Goal: Transaction & Acquisition: Book appointment/travel/reservation

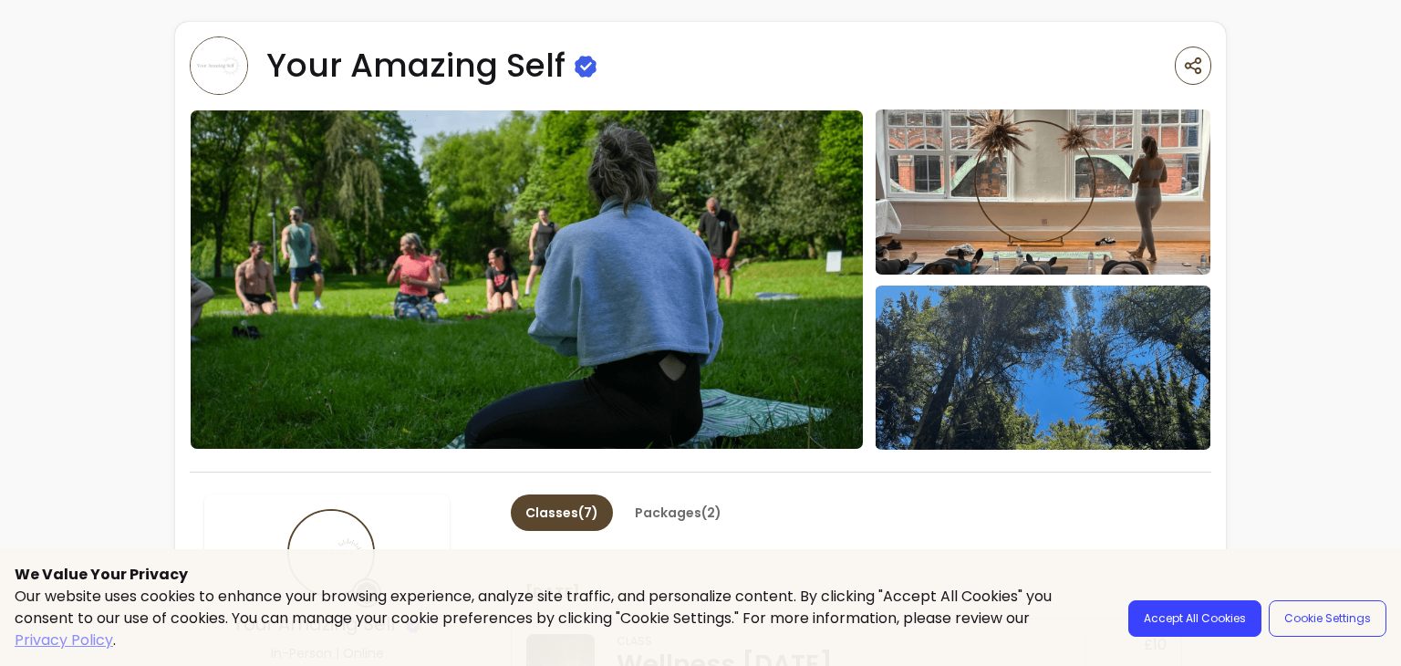
scroll to position [638, 0]
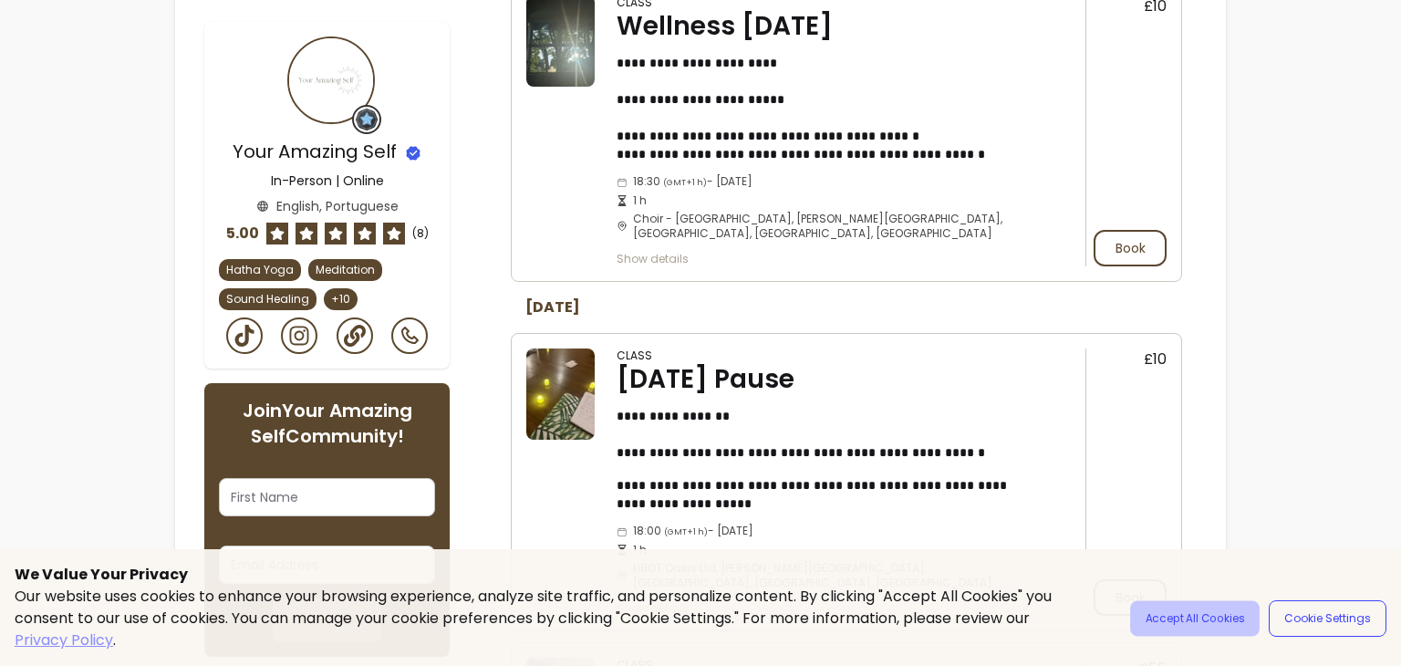
click at [1167, 606] on button "Accept All Cookies" at bounding box center [1194, 619] width 129 height 36
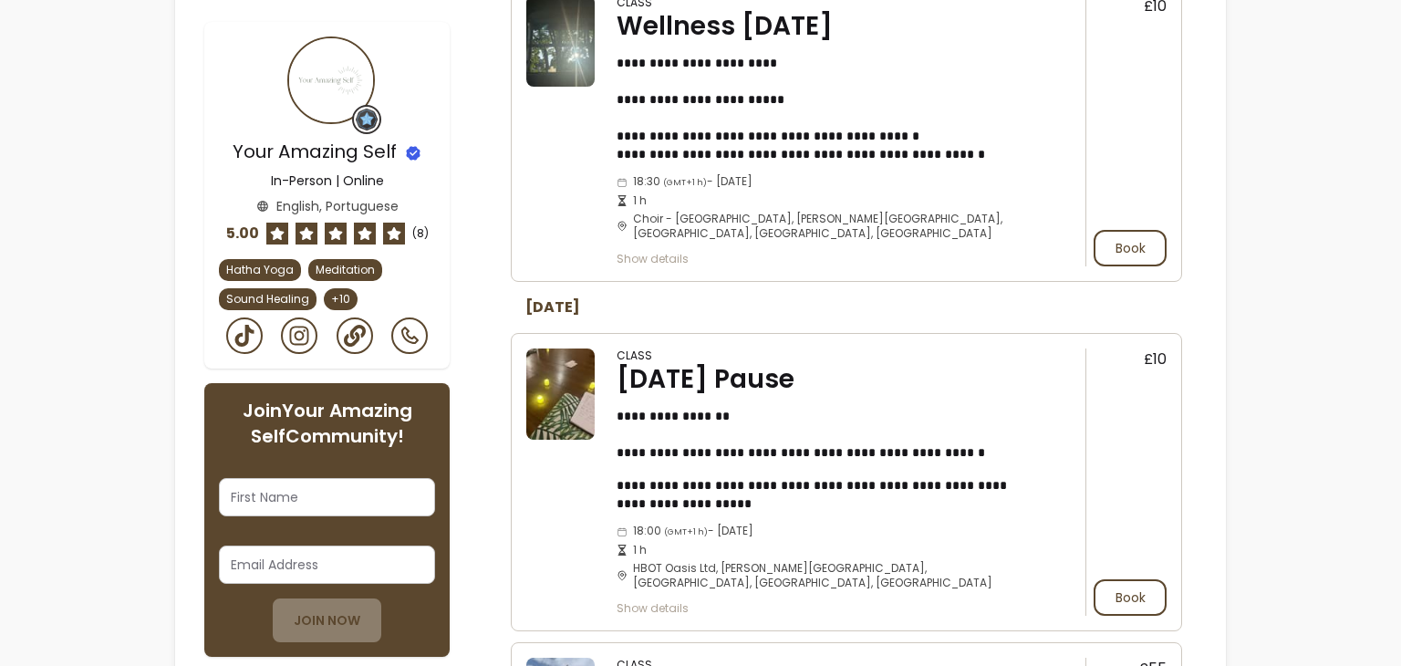
scroll to position [456, 0]
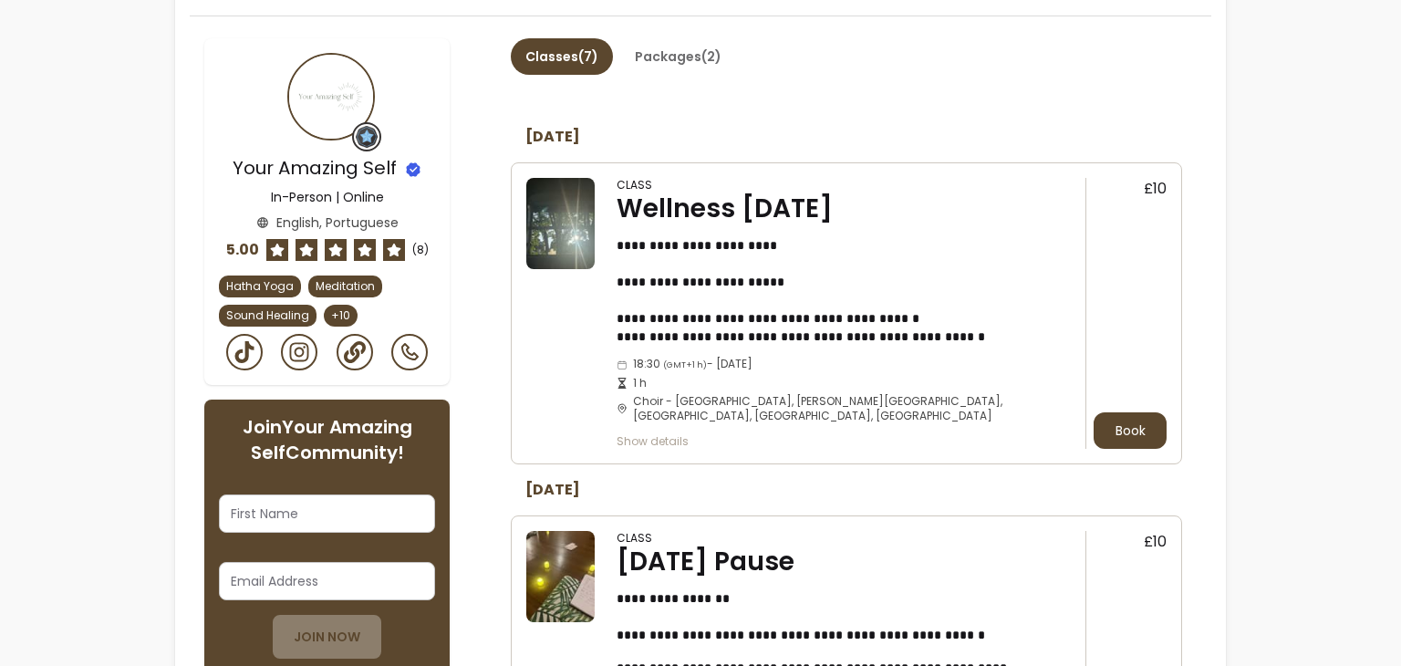
click at [1110, 427] on button "Book" at bounding box center [1129, 430] width 73 height 36
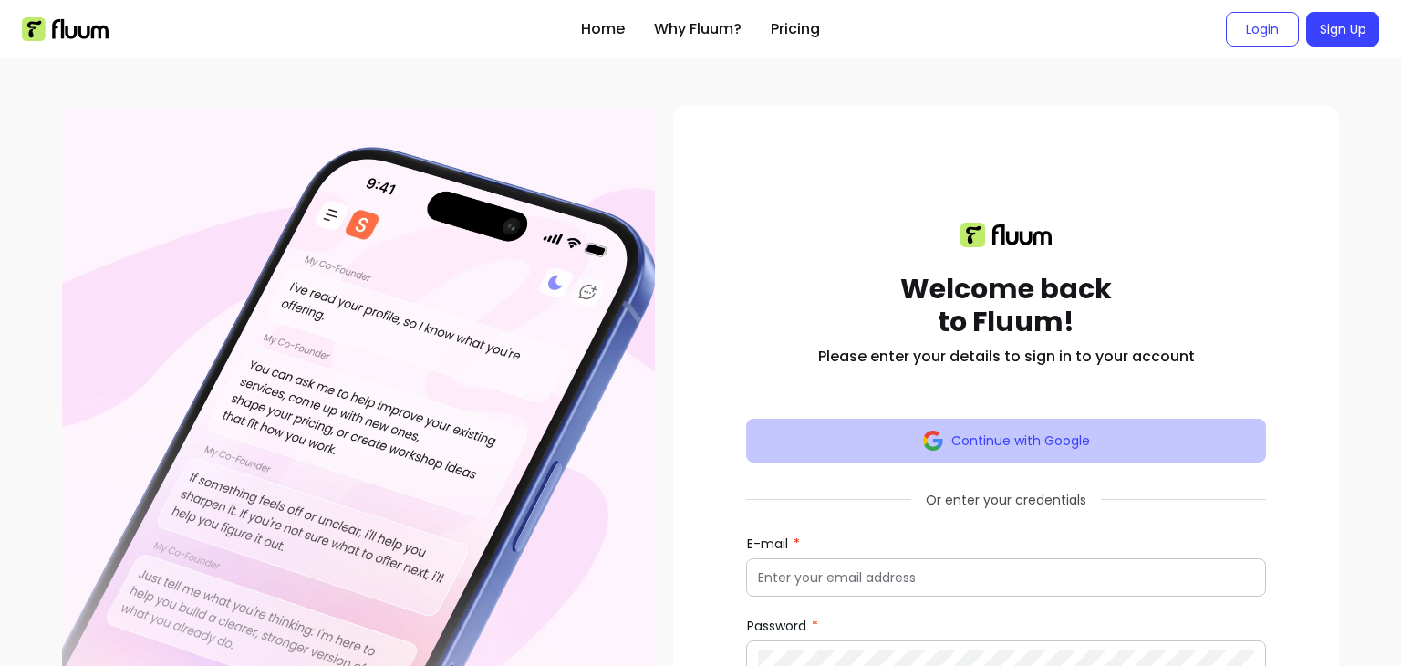
click at [1029, 421] on button "Continue with Google" at bounding box center [1006, 441] width 520 height 44
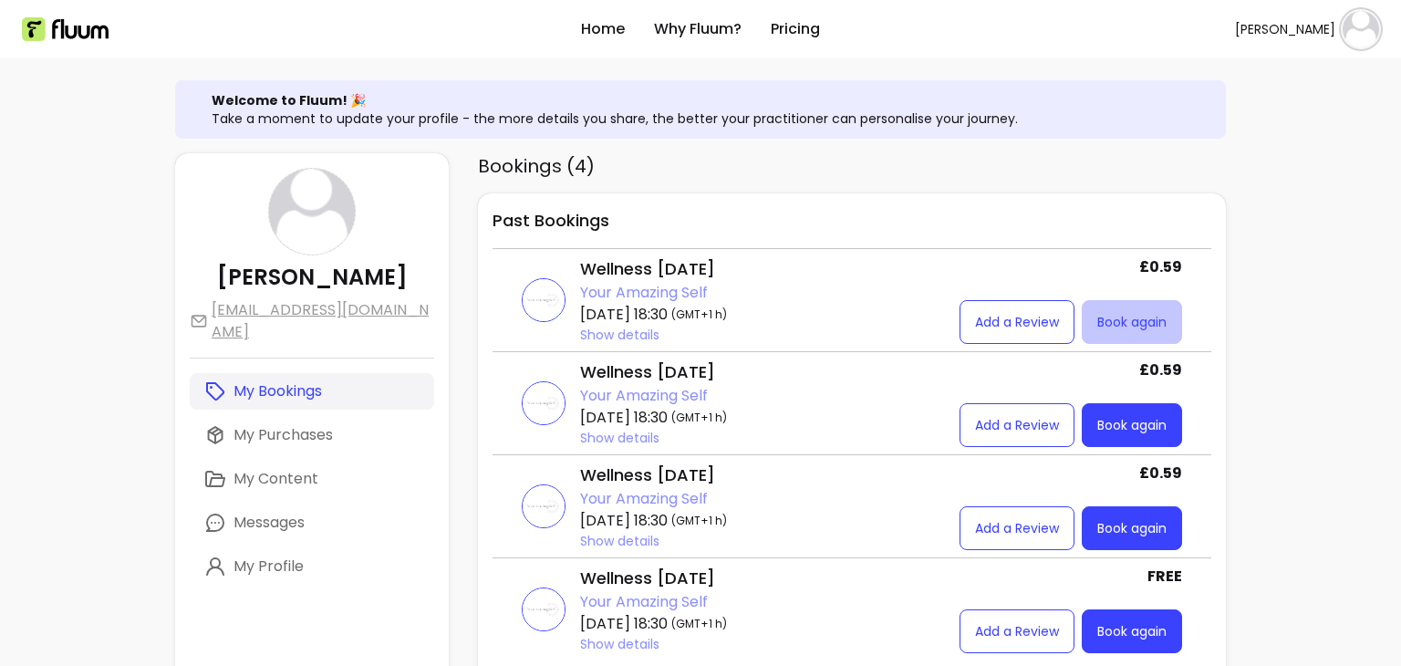
click at [1146, 326] on link "Book again" at bounding box center [1132, 322] width 100 height 44
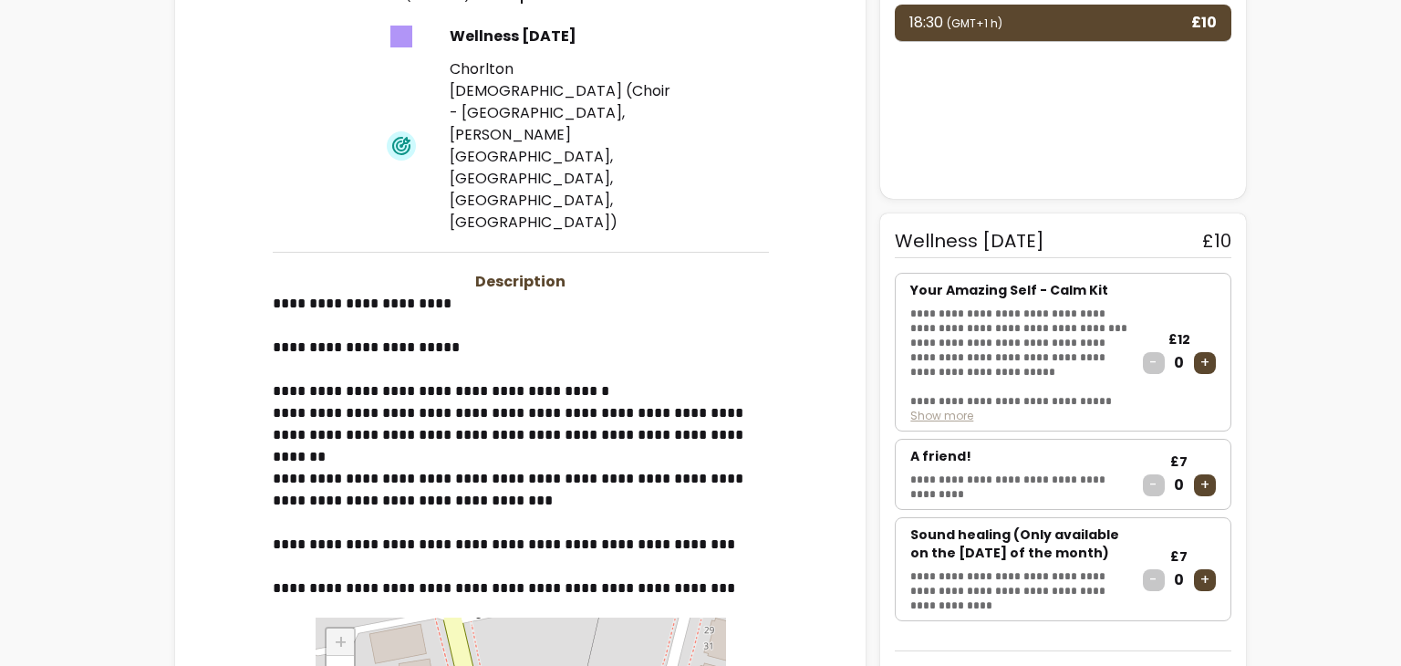
scroll to position [617, 0]
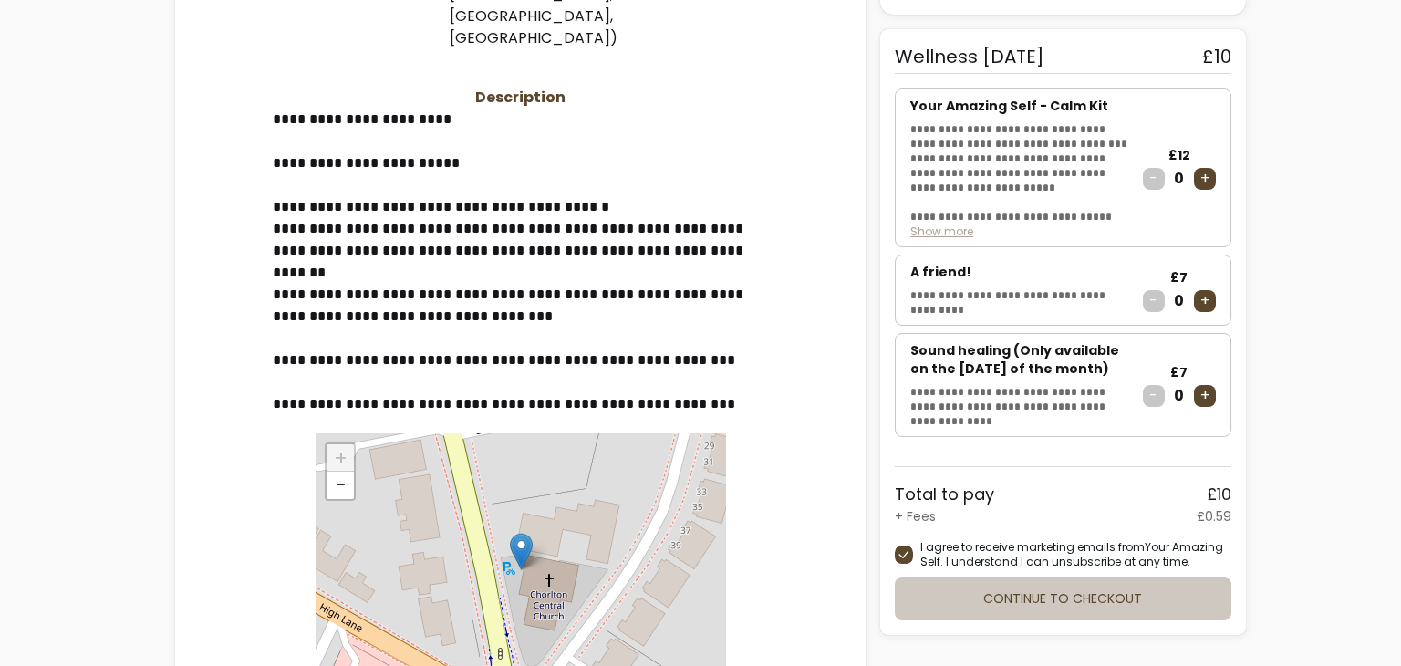
click at [1015, 608] on button "Continue to checkout" at bounding box center [1063, 598] width 336 height 44
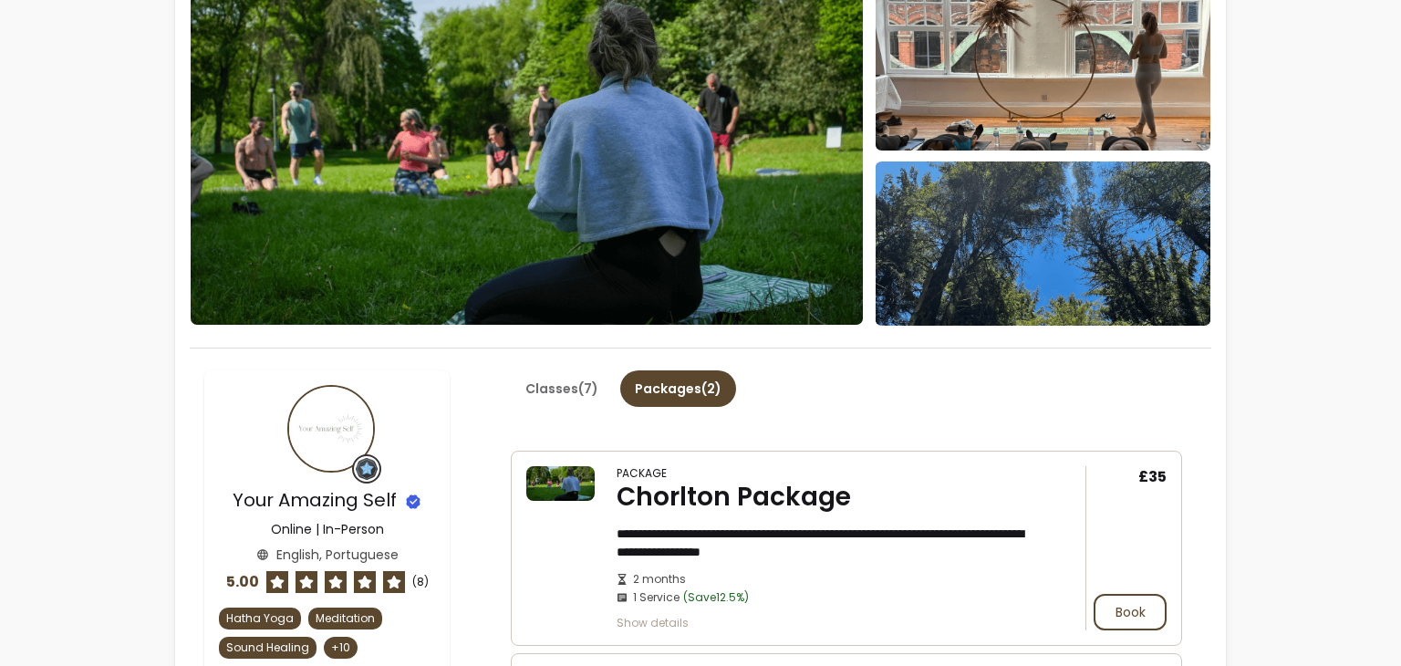
scroll to position [365, 0]
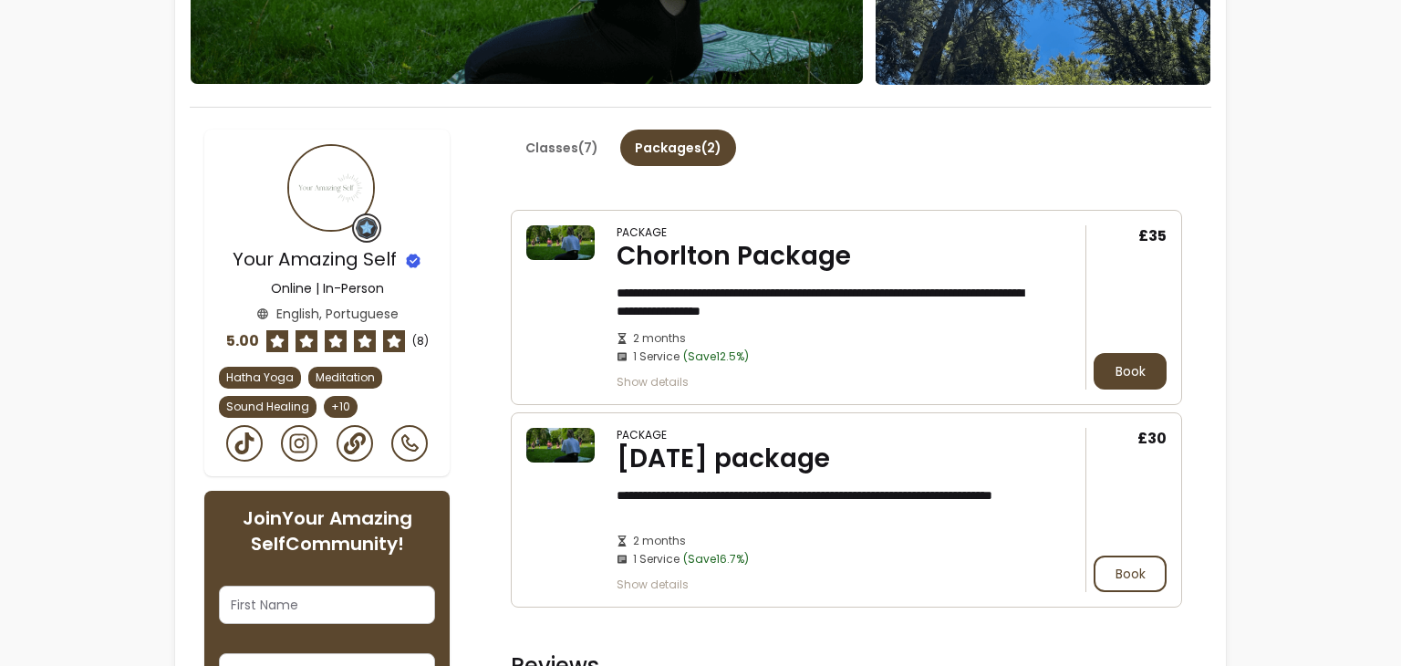
click at [1114, 379] on button "Book" at bounding box center [1129, 371] width 73 height 36
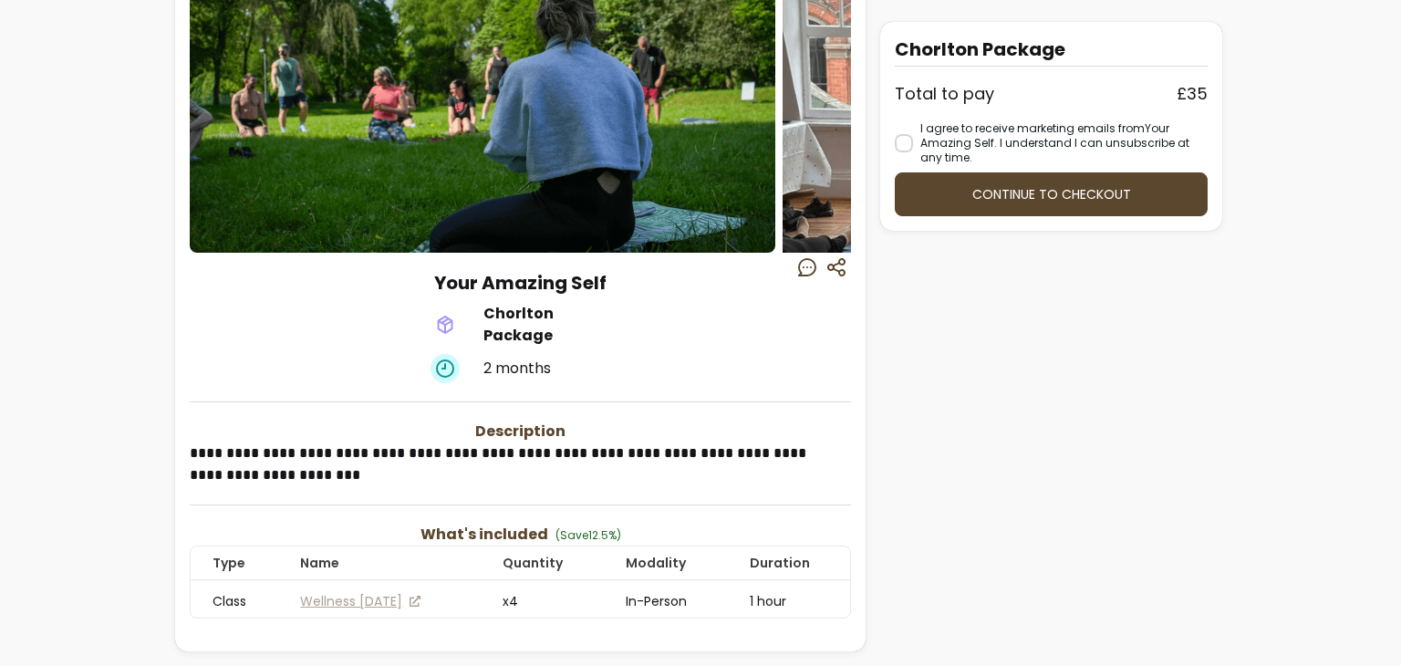
scroll to position [22, 0]
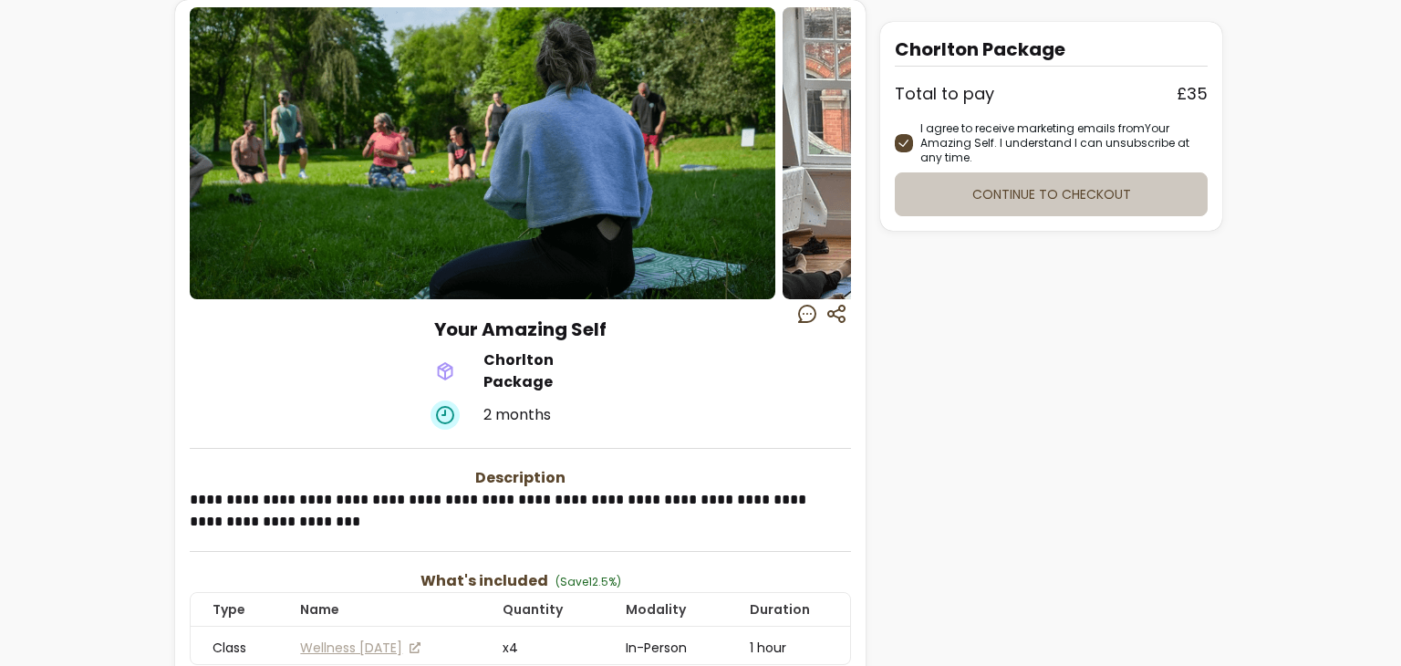
click at [979, 187] on button "Continue to checkout" at bounding box center [1051, 194] width 313 height 44
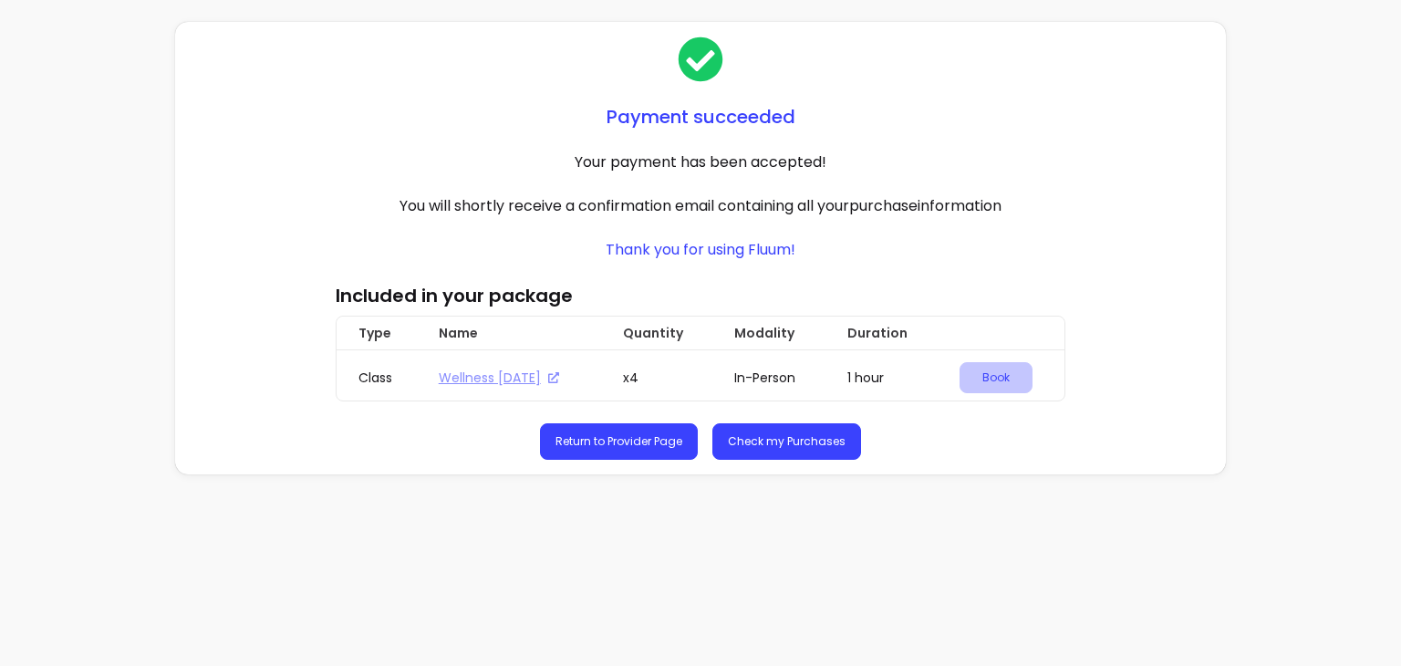
click at [979, 377] on link "Book" at bounding box center [995, 377] width 73 height 31
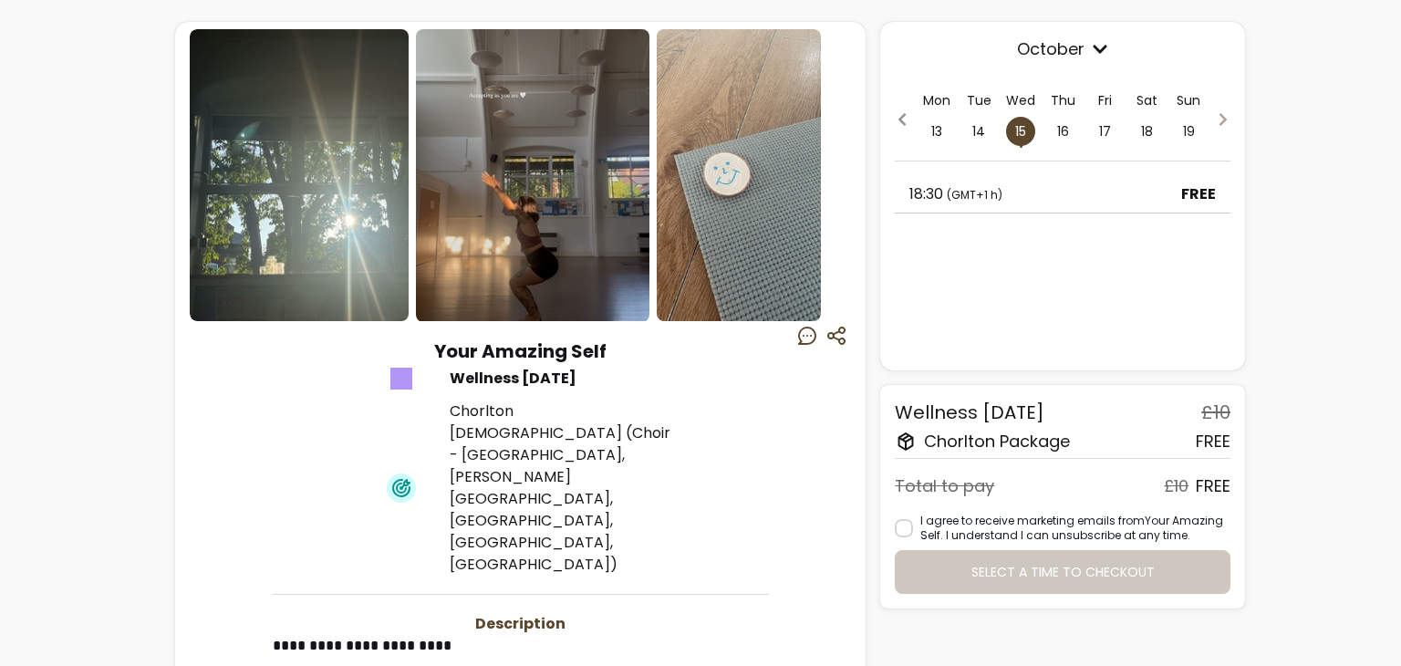
scroll to position [91, 0]
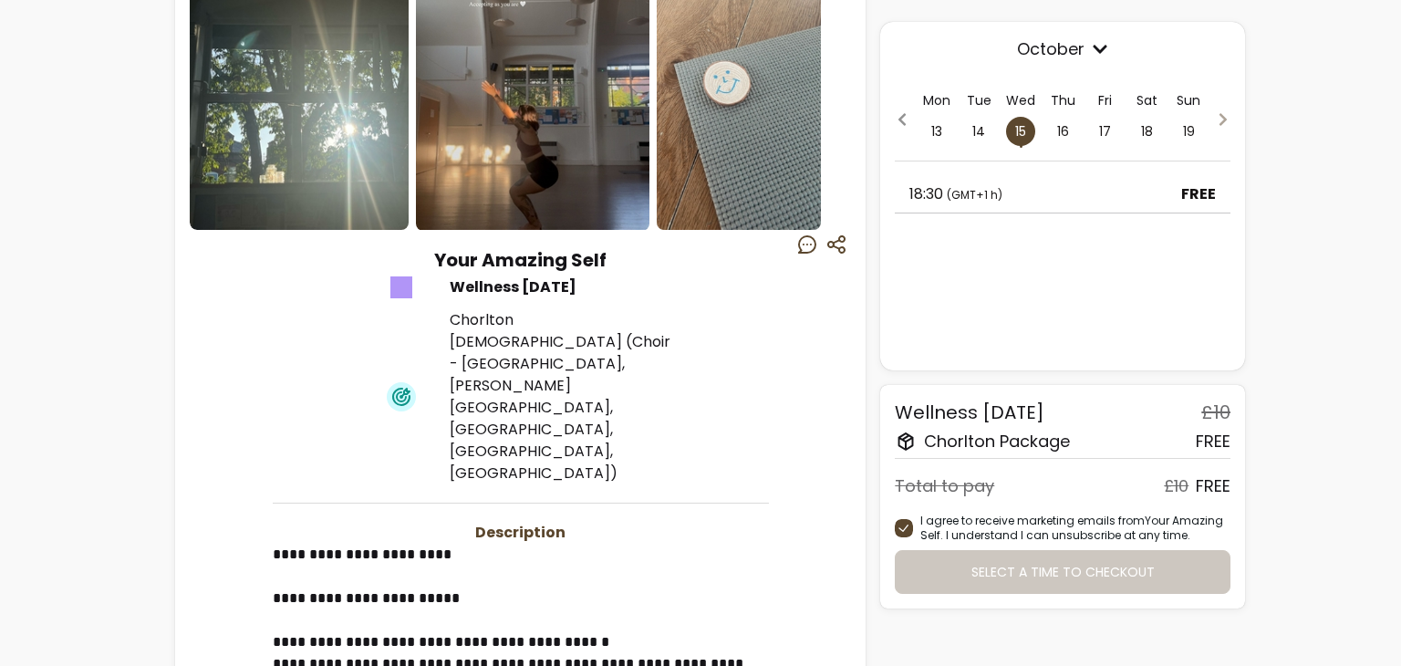
click at [1021, 191] on div "18:30 ( GMT+1 h ) FREE" at bounding box center [1063, 194] width 336 height 37
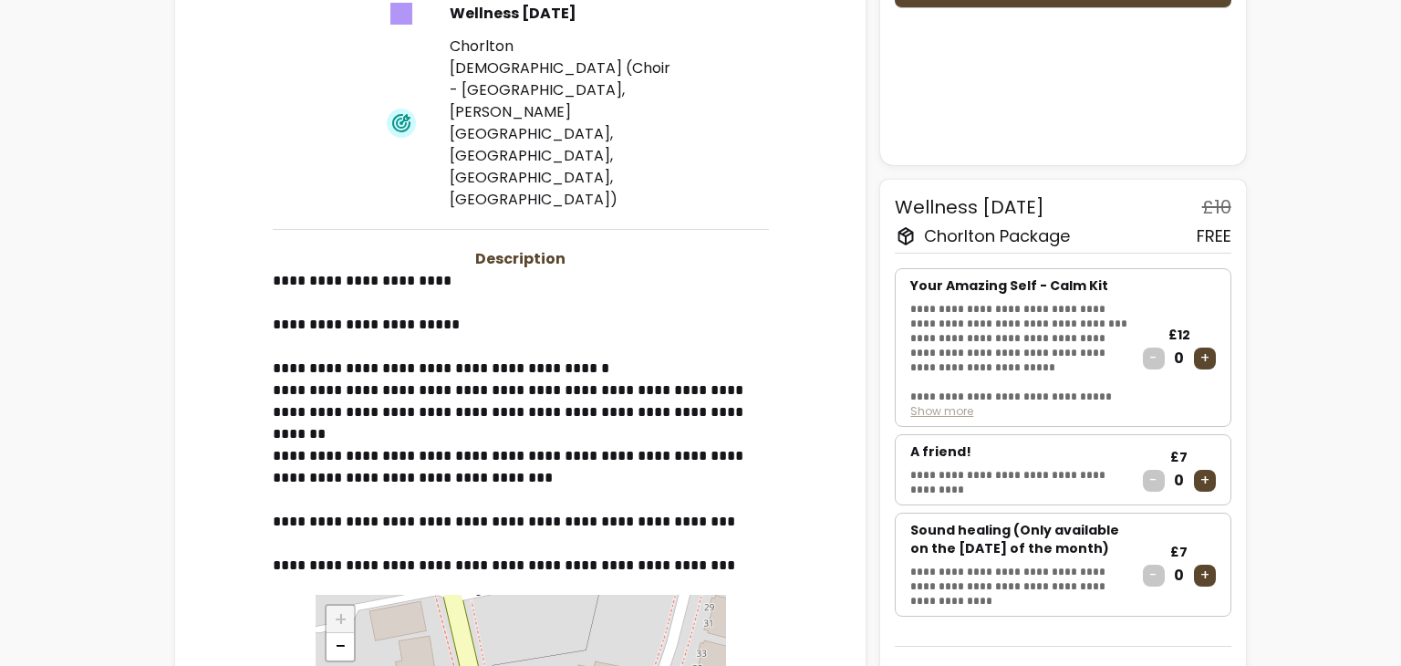
scroll to position [617, 0]
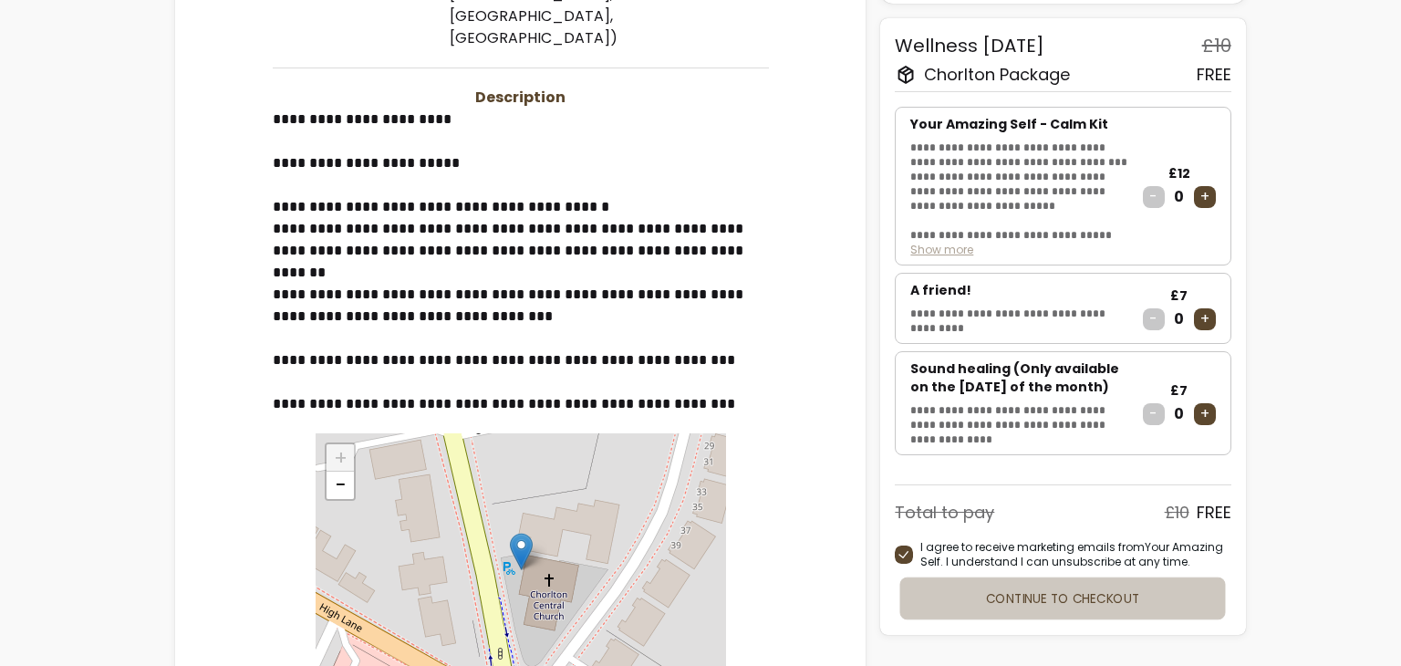
click at [1043, 617] on button "Continue to checkout" at bounding box center [1063, 597] width 326 height 43
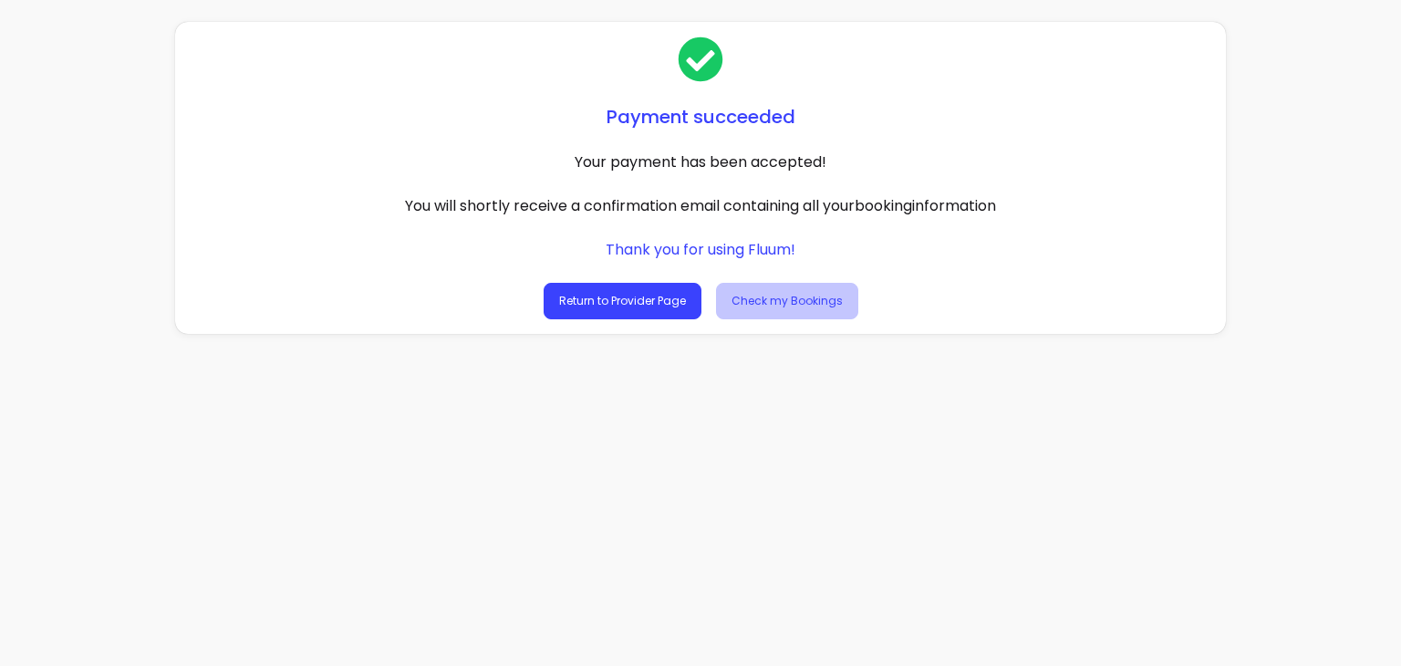
click at [750, 306] on link "Check my Bookings" at bounding box center [787, 301] width 142 height 36
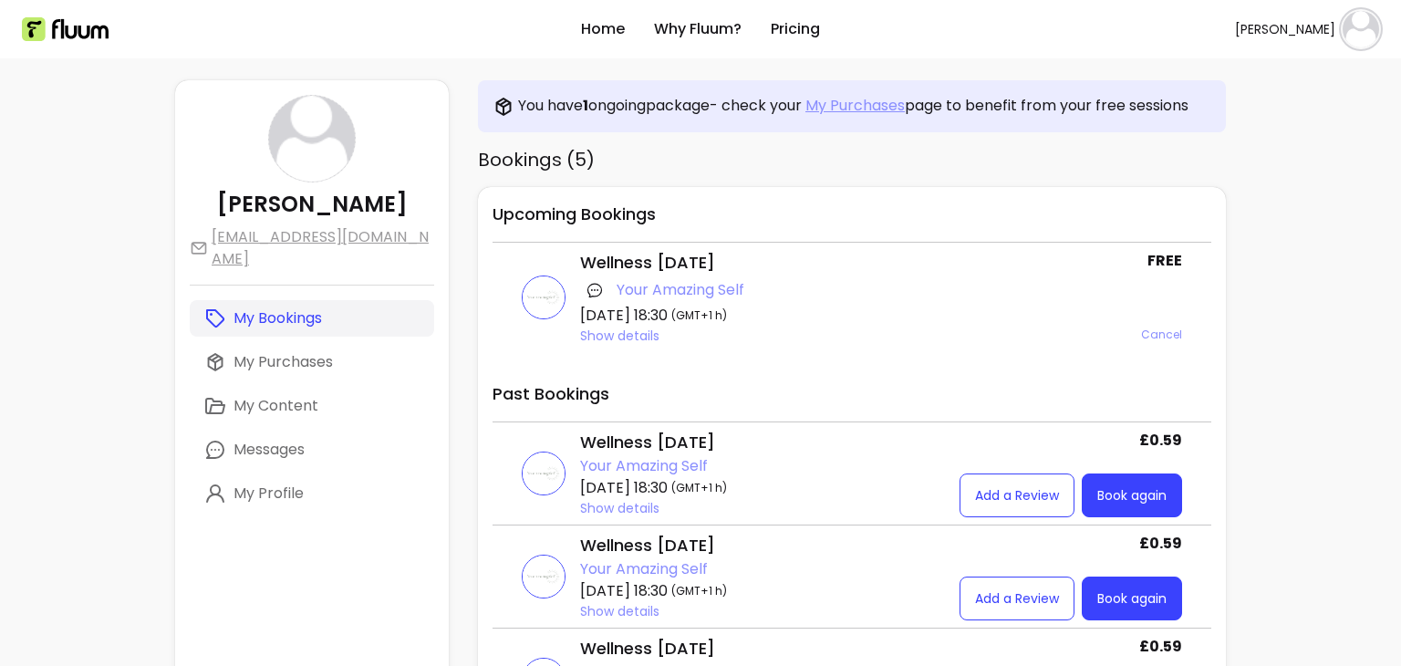
click at [815, 110] on link "My Purchases" at bounding box center [854, 106] width 99 height 22
